Goal: Complete application form

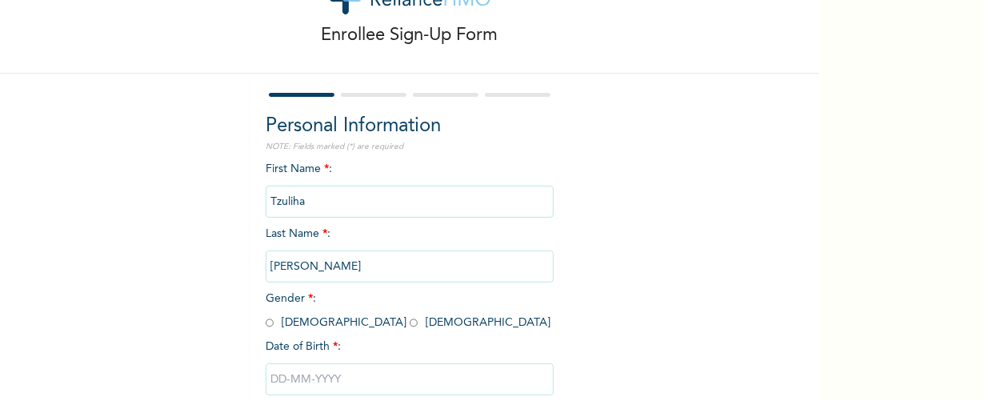
scroll to position [163, 0]
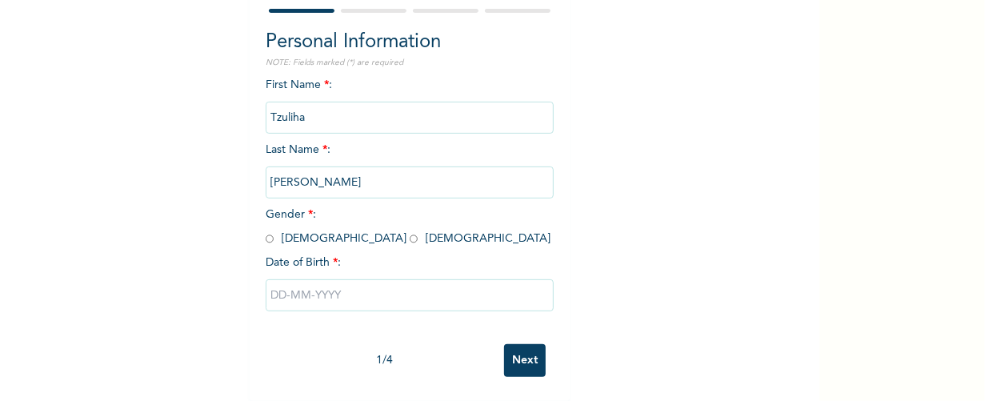
click at [406, 292] on input "text" at bounding box center [410, 295] width 288 height 32
select select "8"
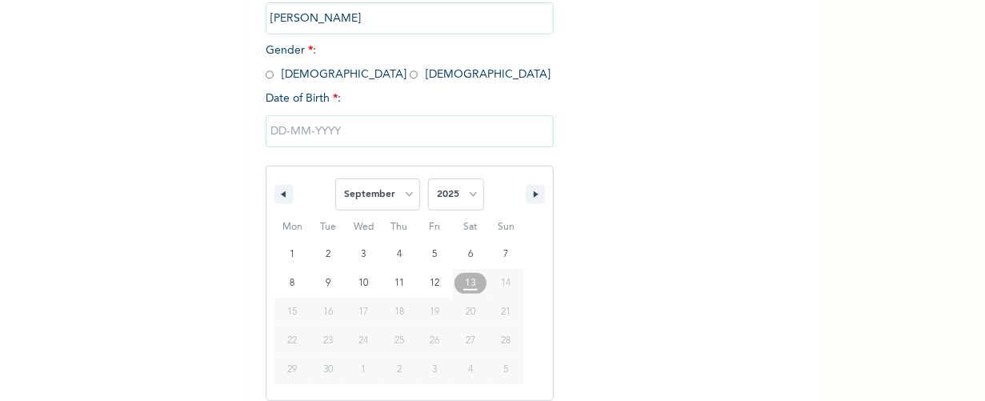
scroll to position [327, 0]
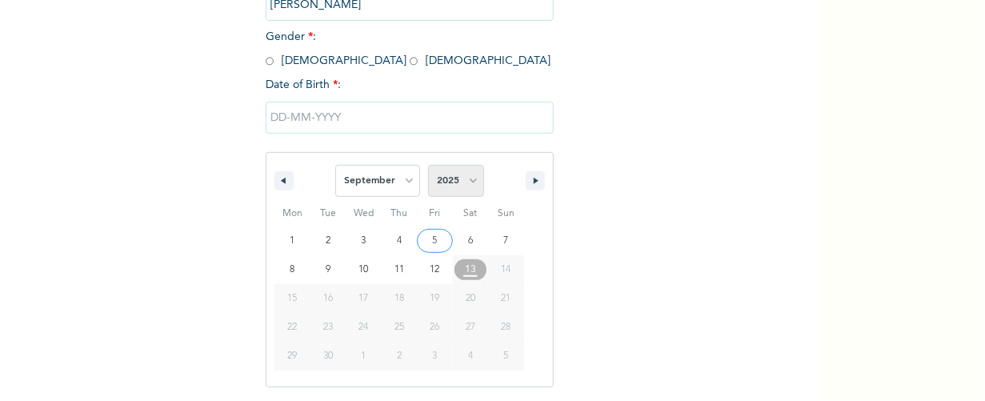
click at [443, 181] on select "2025 2024 2023 2022 2021 2020 2019 2018 2017 2016 2015 2014 2013 2012 2011 2010…" at bounding box center [456, 181] width 56 height 32
select select "1994"
click at [428, 166] on select "2025 2024 2023 2022 2021 2020 2019 2018 2017 2016 2015 2014 2013 2012 2011 2010…" at bounding box center [456, 181] width 56 height 32
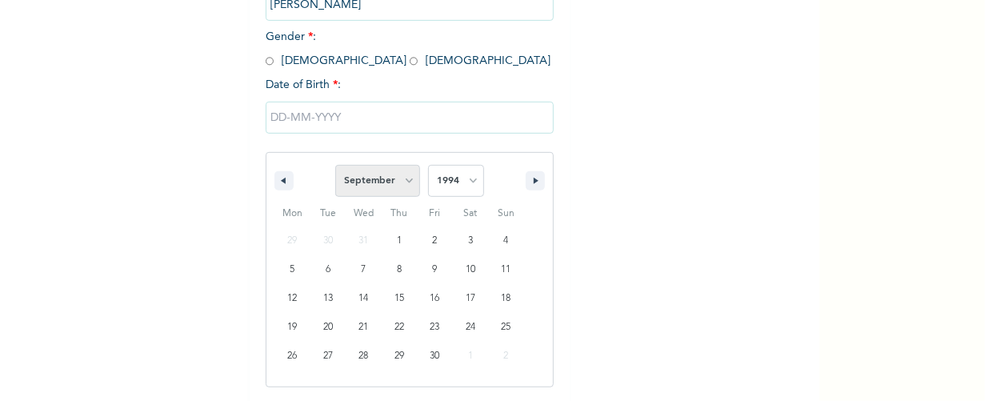
click at [384, 186] on select "January February March April May June July August September October November De…" at bounding box center [377, 181] width 85 height 32
select select "11"
click at [335, 166] on select "January February March April May June July August September October November De…" at bounding box center [377, 181] width 85 height 32
type input "[DATE]"
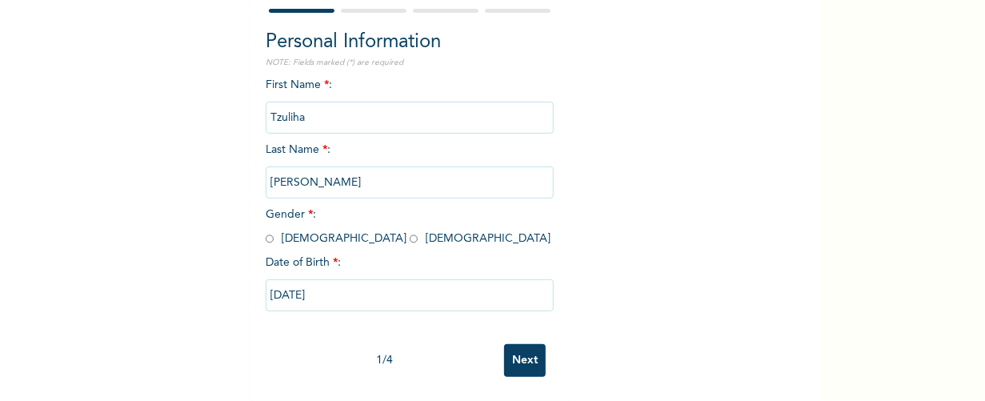
scroll to position [163, 0]
click at [410, 231] on input "radio" at bounding box center [414, 238] width 8 height 15
radio input "true"
click at [513, 345] on input "Next" at bounding box center [525, 360] width 42 height 33
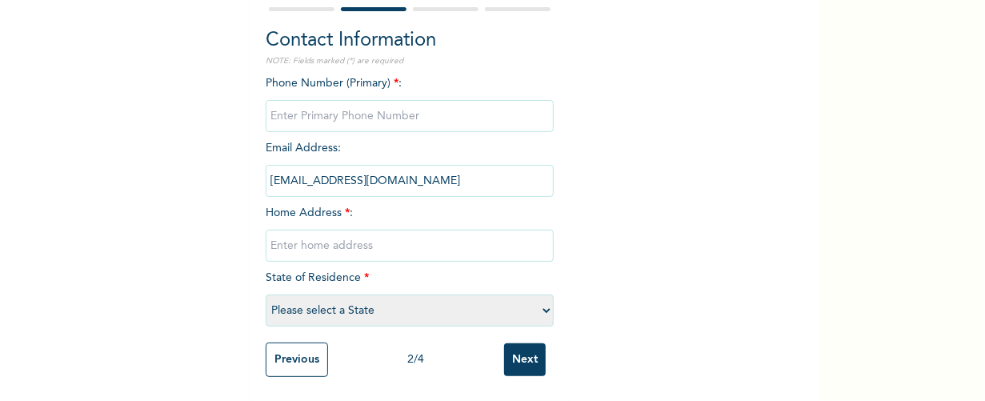
click at [380, 100] on input "phone" at bounding box center [410, 116] width 288 height 32
type input "08162243740"
click at [317, 242] on input "text" at bounding box center [410, 246] width 288 height 32
click at [279, 230] on input "[STREET_ADDRESS]" at bounding box center [410, 246] width 288 height 32
type input "[STREET_ADDRESS]"
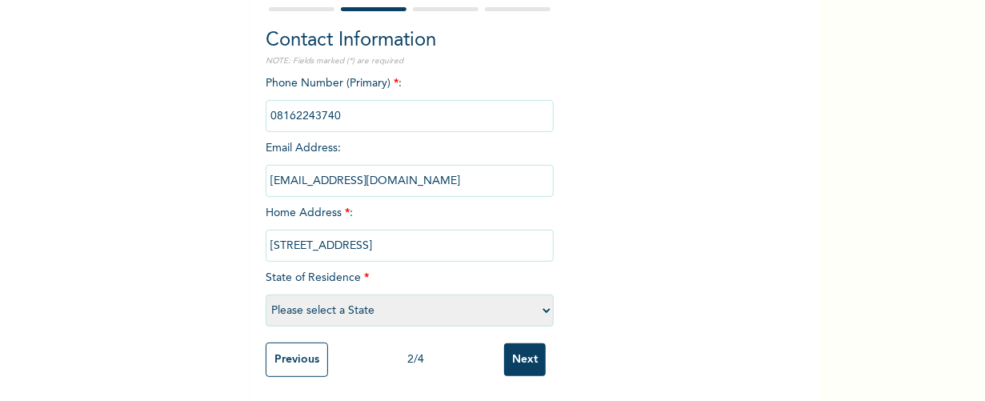
click at [326, 294] on select "Please select a State [PERSON_NAME] (FCT) [PERSON_NAME] Ibom [GEOGRAPHIC_DATA] …" at bounding box center [410, 310] width 288 height 32
click at [266, 294] on select "Please select a State [PERSON_NAME] (FCT) [PERSON_NAME] Ibom [GEOGRAPHIC_DATA] …" at bounding box center [410, 310] width 288 height 32
click at [410, 300] on select "Please select a State [PERSON_NAME] (FCT) [PERSON_NAME] Ibom [GEOGRAPHIC_DATA] …" at bounding box center [410, 310] width 288 height 32
select select "25"
click at [266, 294] on select "Please select a State [PERSON_NAME] (FCT) [PERSON_NAME] Ibom [GEOGRAPHIC_DATA] …" at bounding box center [410, 310] width 288 height 32
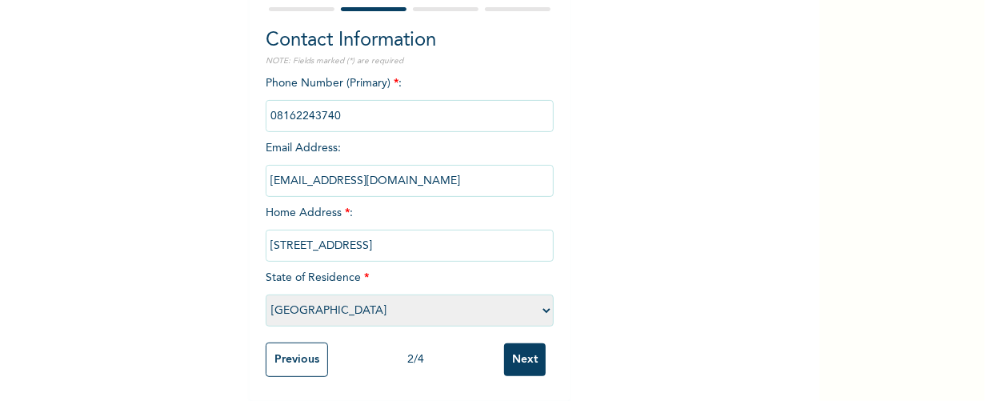
click at [506, 343] on input "Next" at bounding box center [525, 359] width 42 height 33
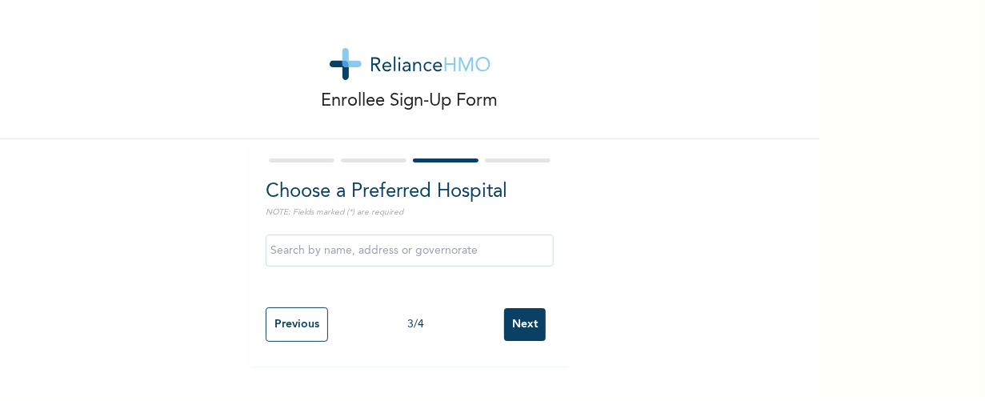
click at [386, 253] on input "text" at bounding box center [410, 250] width 288 height 32
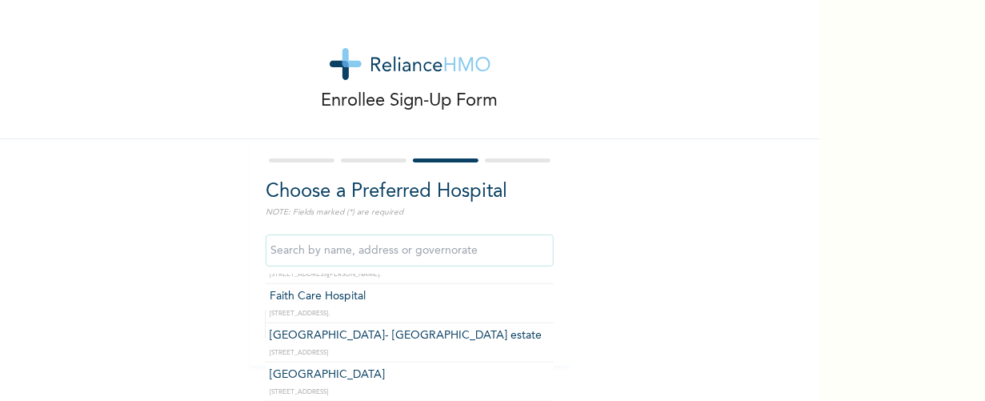
scroll to position [696, 0]
click at [390, 247] on input "text" at bounding box center [410, 250] width 288 height 32
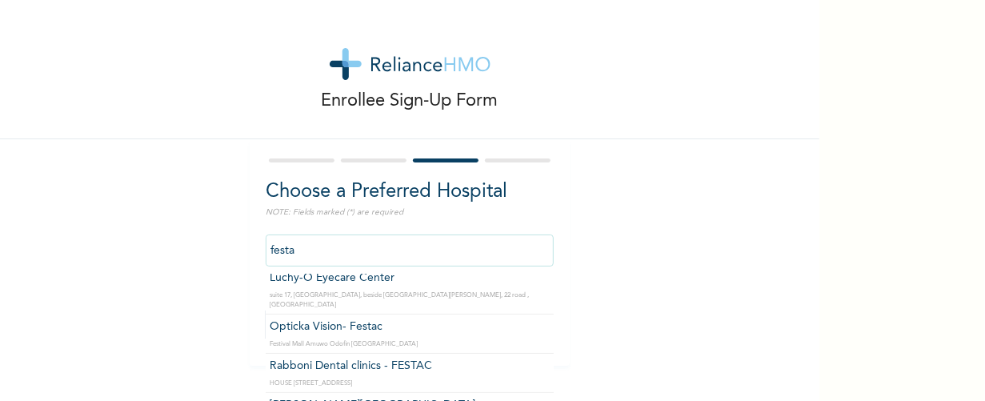
scroll to position [251, 0]
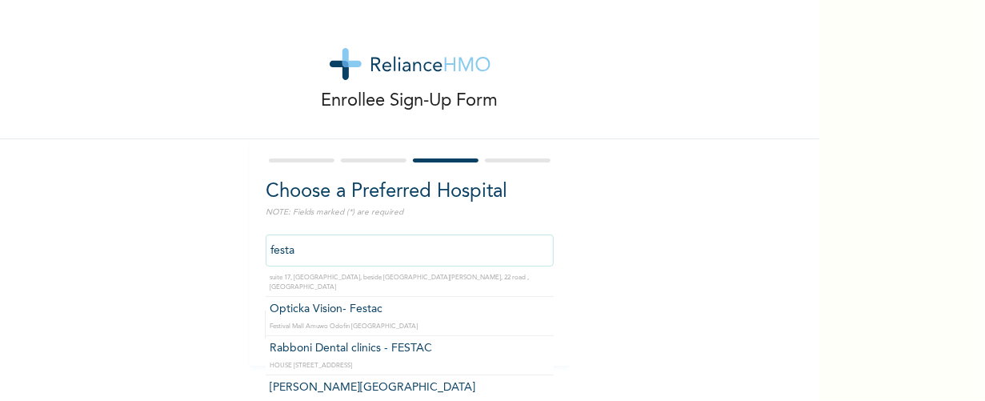
type input "[PERSON_NAME][GEOGRAPHIC_DATA]"
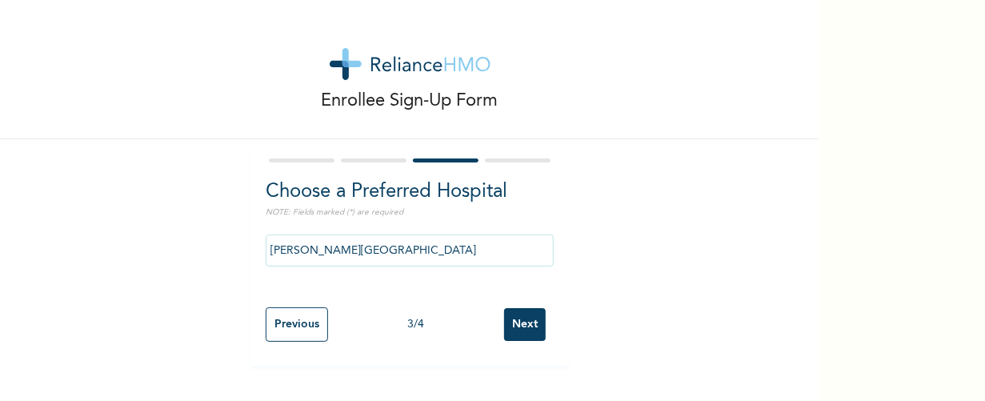
click at [514, 317] on input "Next" at bounding box center [525, 324] width 42 height 33
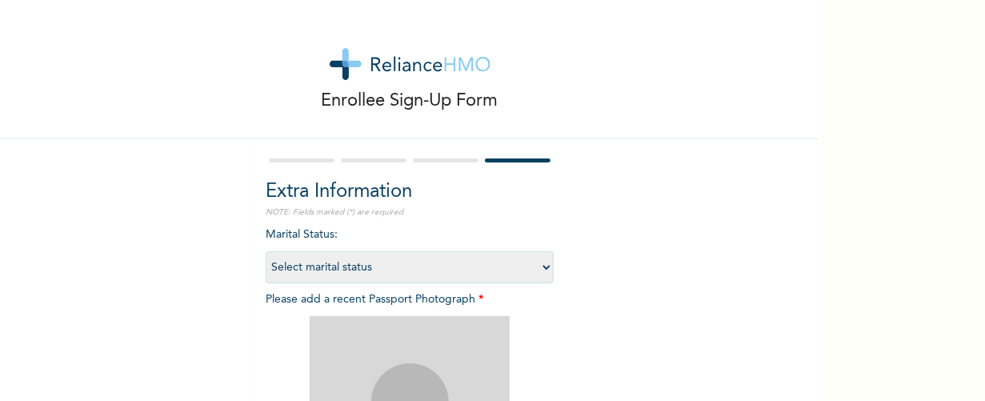
click at [483, 274] on select "Select marital status [DEMOGRAPHIC_DATA] Married [DEMOGRAPHIC_DATA] Widow/[DEMO…" at bounding box center [410, 267] width 288 height 32
select select "1"
click at [266, 251] on select "Select marital status [DEMOGRAPHIC_DATA] Married [DEMOGRAPHIC_DATA] Widow/[DEMO…" at bounding box center [410, 267] width 288 height 32
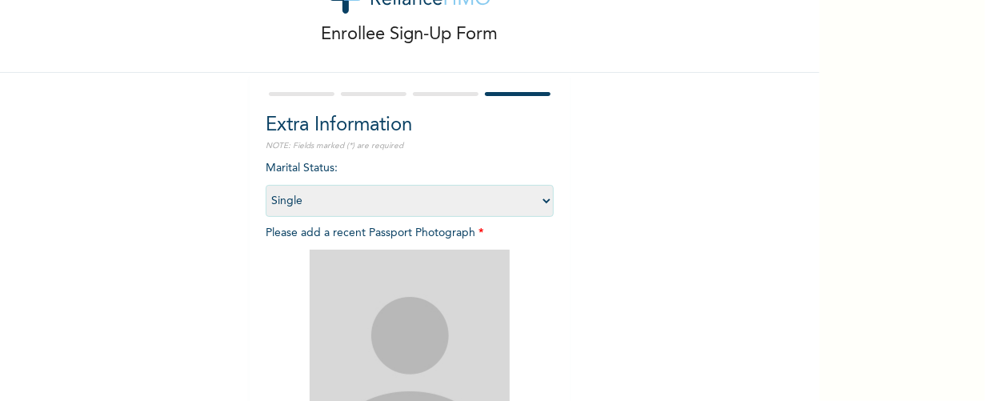
scroll to position [100, 0]
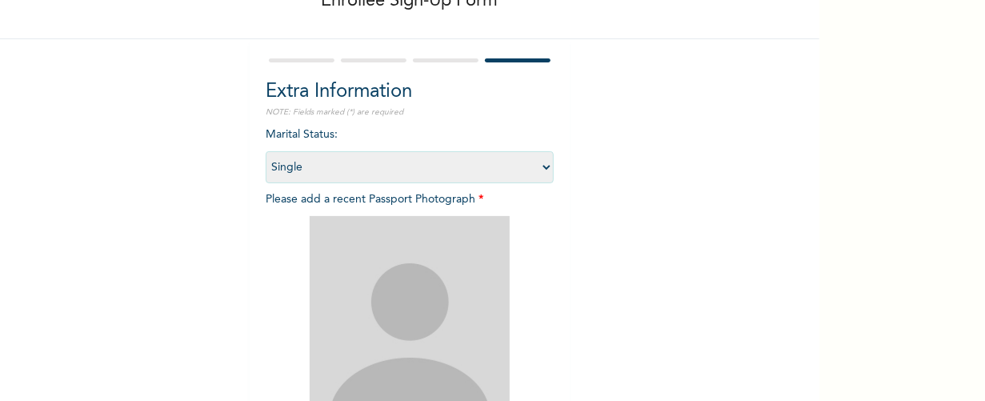
click at [375, 322] on img at bounding box center [410, 316] width 200 height 200
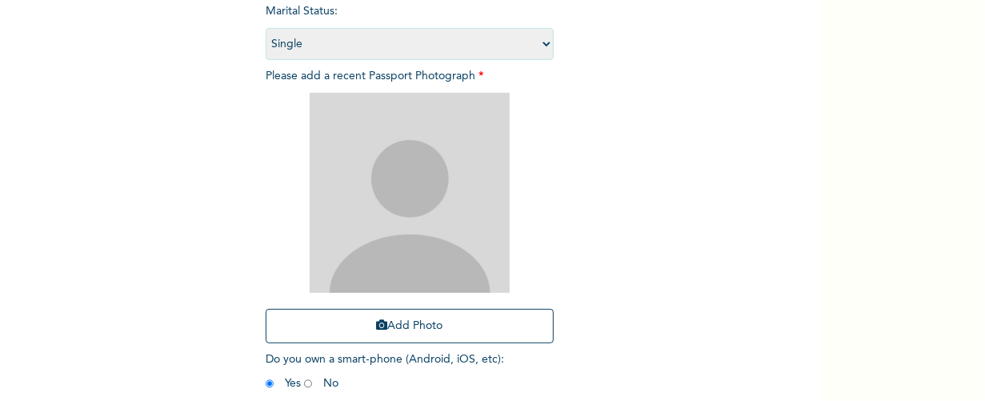
scroll to position [225, 0]
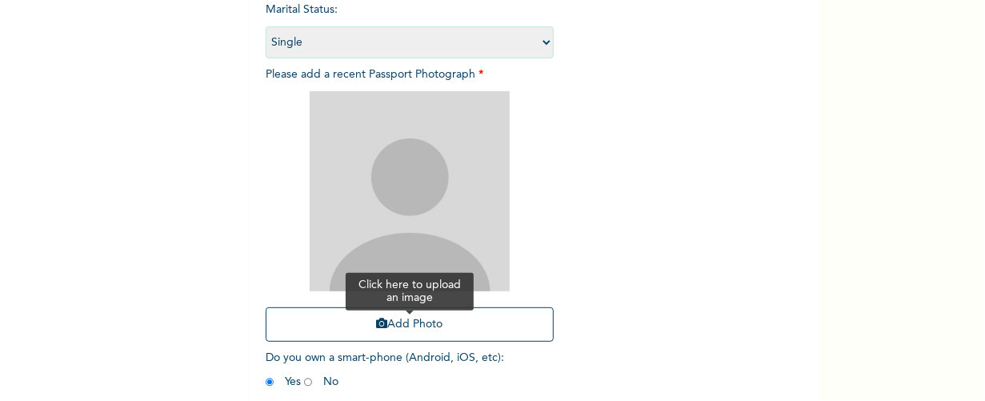
click at [414, 328] on button "Add Photo" at bounding box center [410, 324] width 288 height 34
click at [399, 312] on button "Add Photo" at bounding box center [410, 324] width 288 height 34
click at [456, 330] on button "Add Photo" at bounding box center [410, 324] width 288 height 34
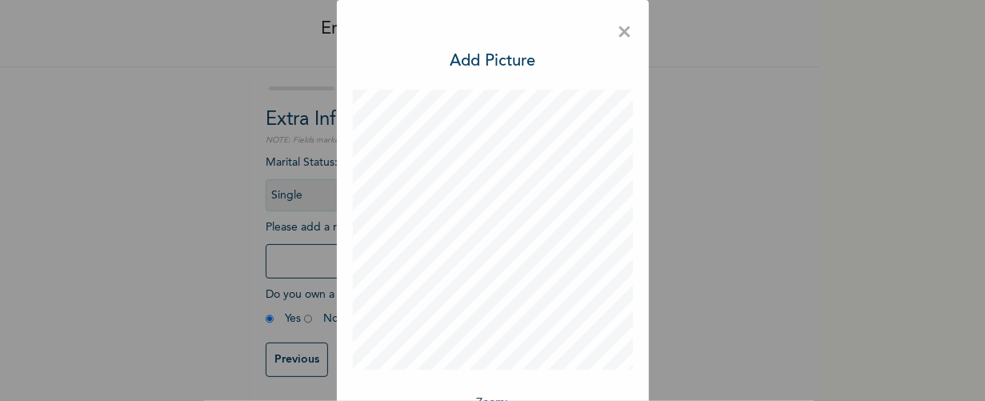
scroll to position [85, 0]
click at [498, 56] on h3 "Add Picture" at bounding box center [493, 62] width 86 height 24
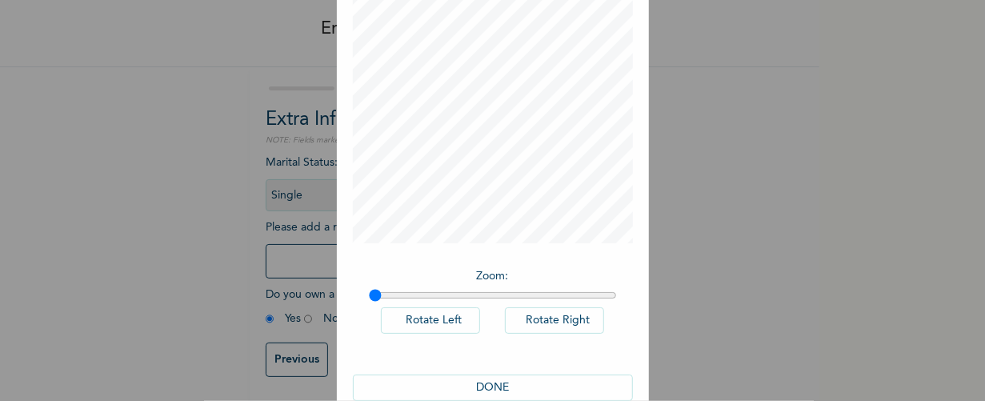
scroll to position [157, 0]
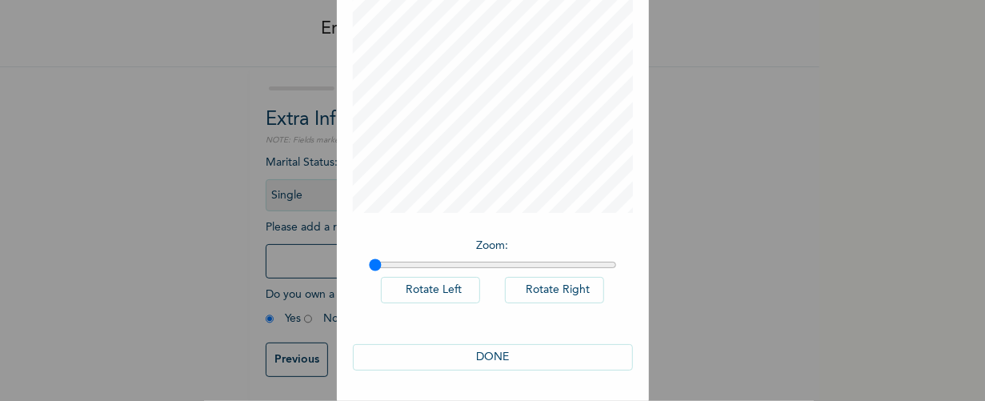
click at [499, 358] on button "DONE" at bounding box center [493, 357] width 280 height 26
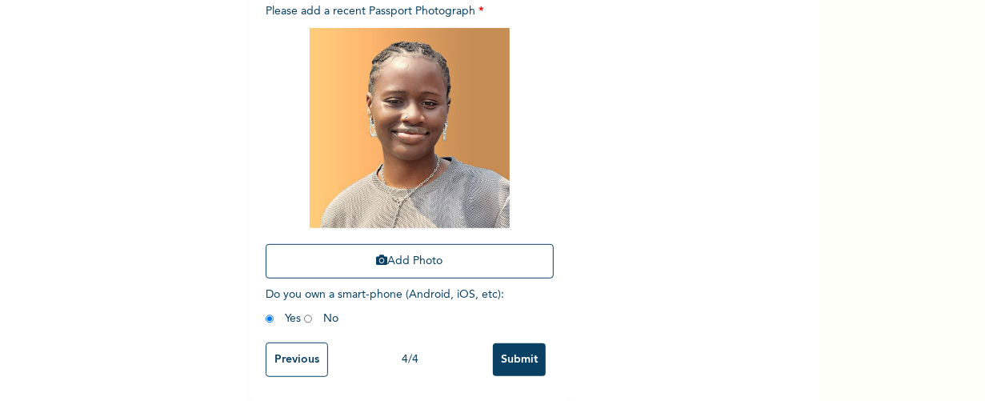
scroll to position [301, 0]
click at [272, 307] on span "Do you own a smart-phone (Android, iOS, etc) : Yes No" at bounding box center [385, 306] width 238 height 35
click at [501, 346] on input "Submit" at bounding box center [519, 359] width 53 height 33
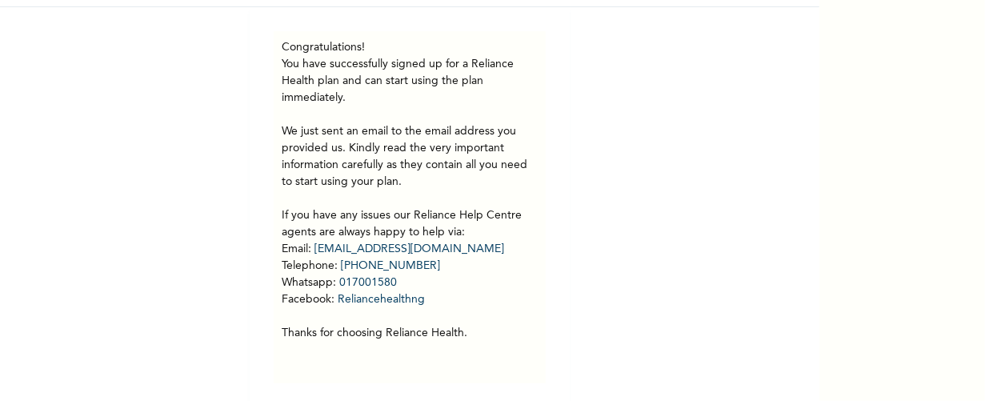
scroll to position [138, 0]
